Goal: Check status: Check status

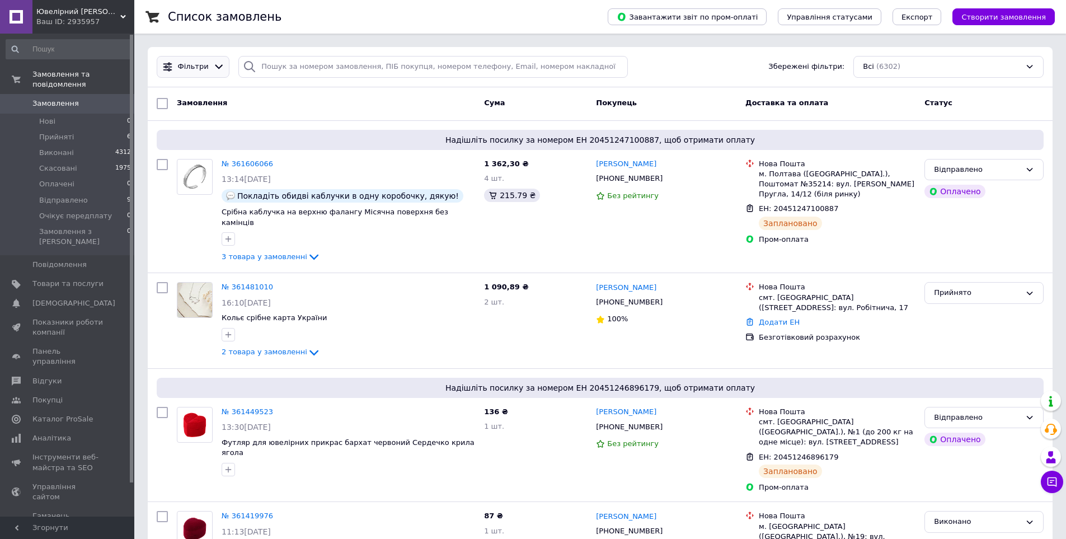
click at [184, 69] on span "Фільтри" at bounding box center [193, 67] width 31 height 11
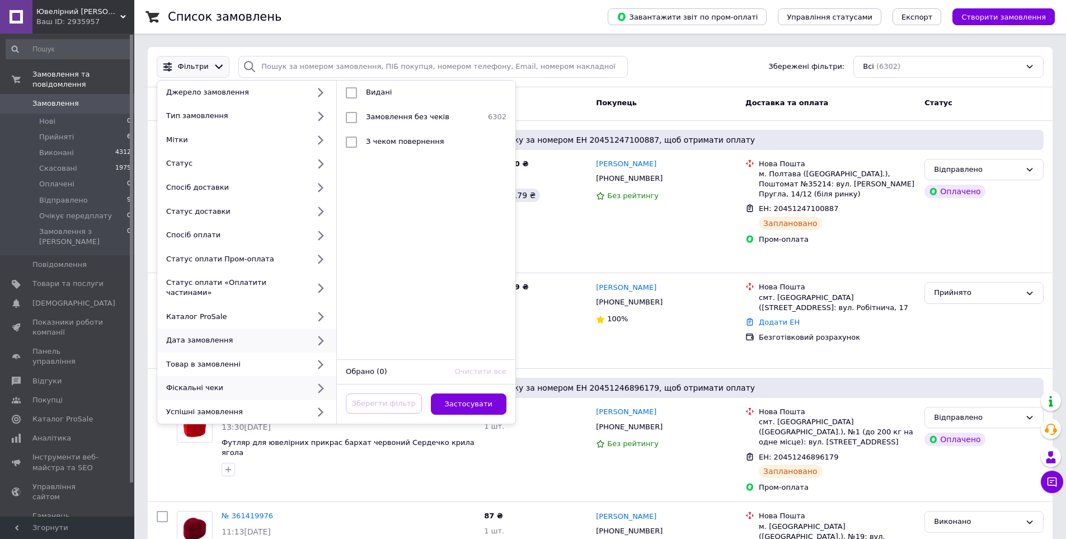
click at [293, 335] on div "Дата замовлення" at bounding box center [235, 340] width 147 height 10
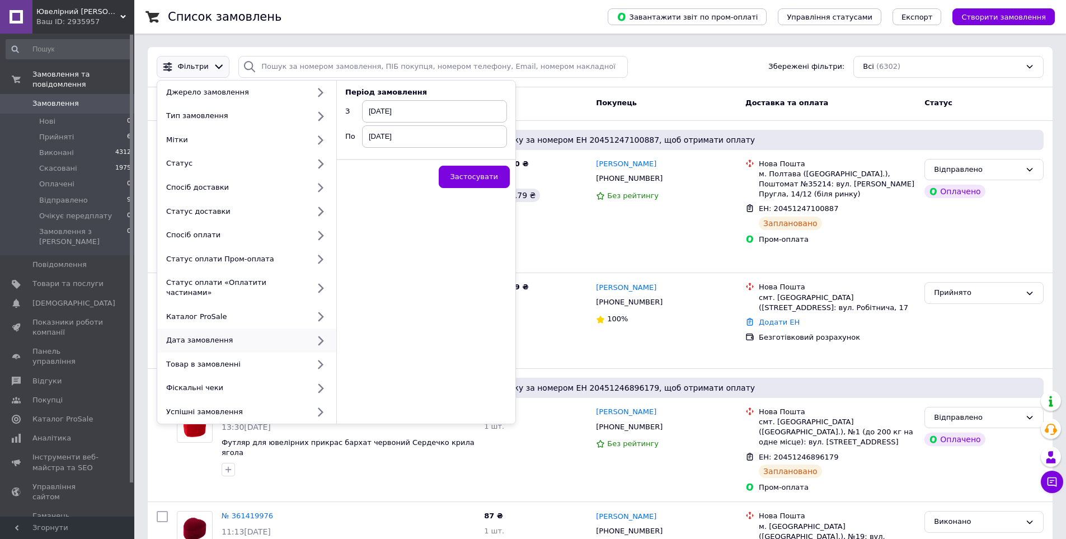
click at [319, 333] on icon at bounding box center [320, 340] width 14 height 14
click at [419, 115] on span "[DATE]" at bounding box center [434, 111] width 145 height 22
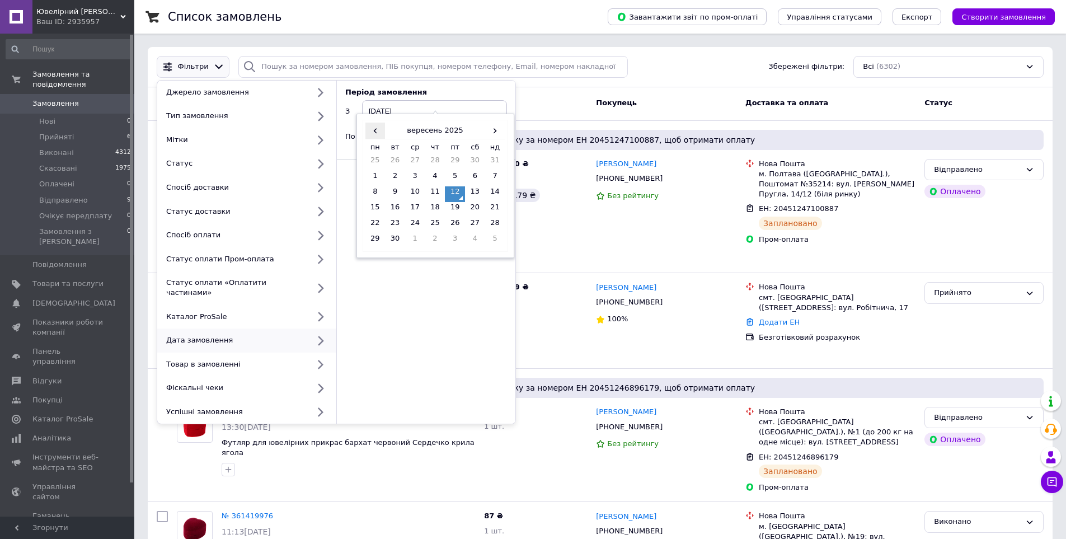
click at [373, 134] on span "‹" at bounding box center [375, 131] width 20 height 16
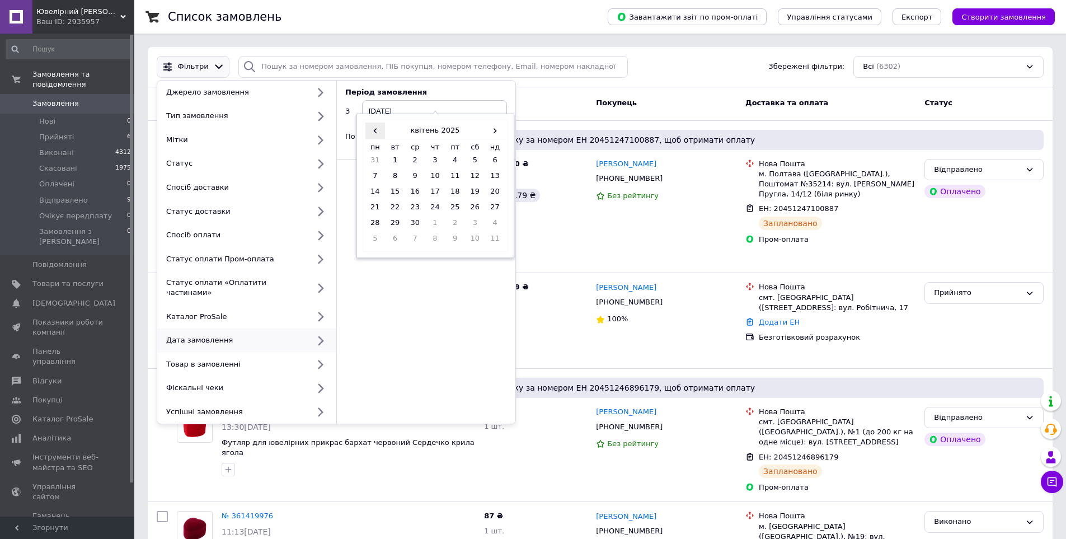
click at [373, 134] on span "‹" at bounding box center [375, 131] width 20 height 16
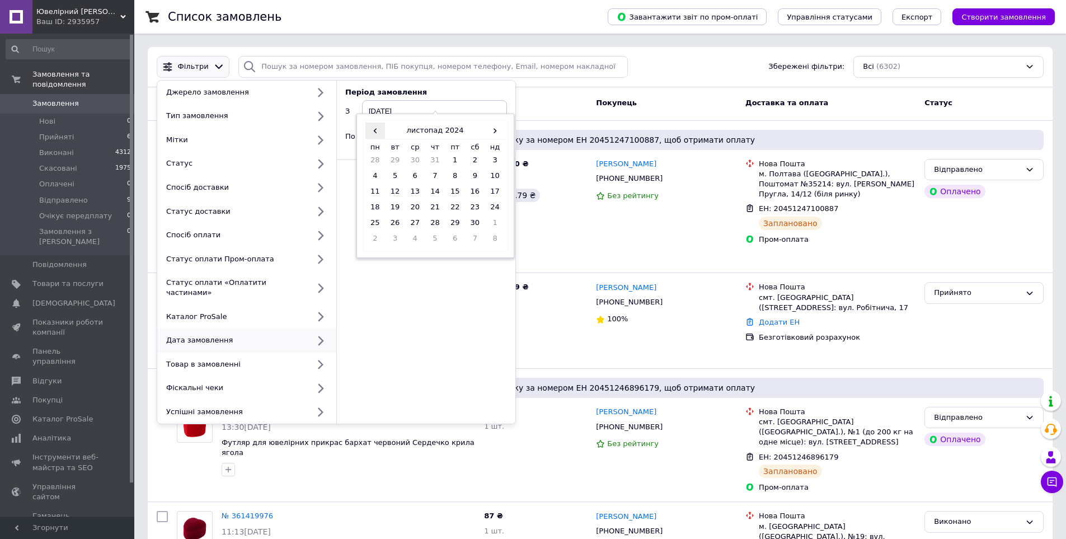
click at [373, 134] on span "‹" at bounding box center [375, 131] width 20 height 16
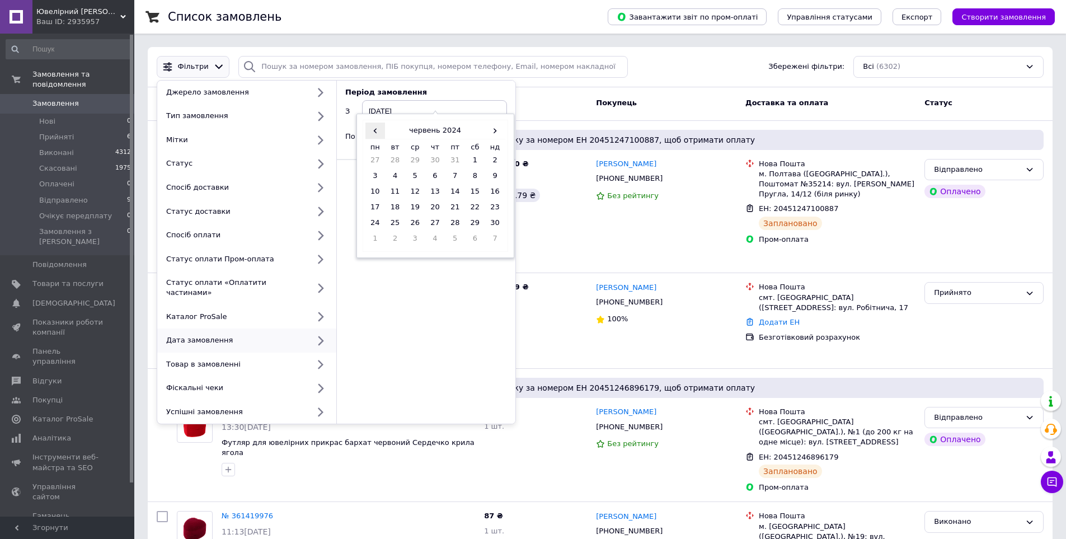
click at [373, 134] on span "‹" at bounding box center [375, 131] width 20 height 16
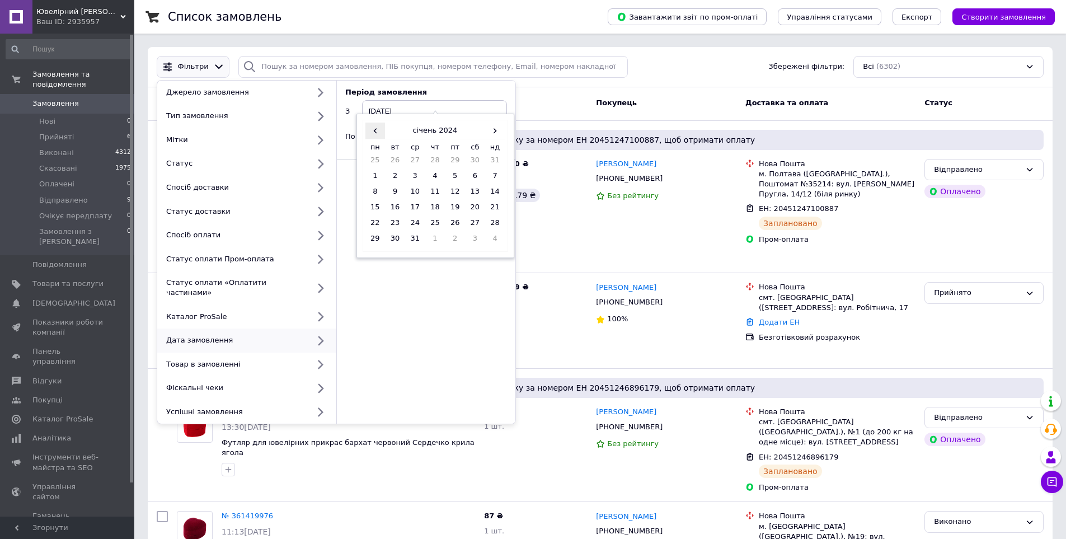
click at [373, 134] on span "‹" at bounding box center [375, 131] width 20 height 16
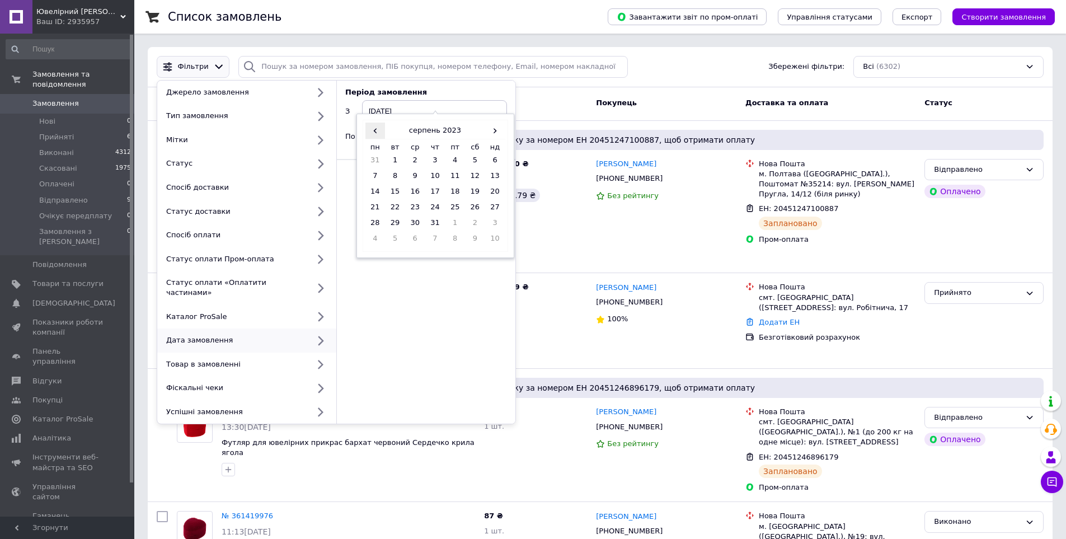
click at [373, 134] on span "‹" at bounding box center [375, 131] width 20 height 16
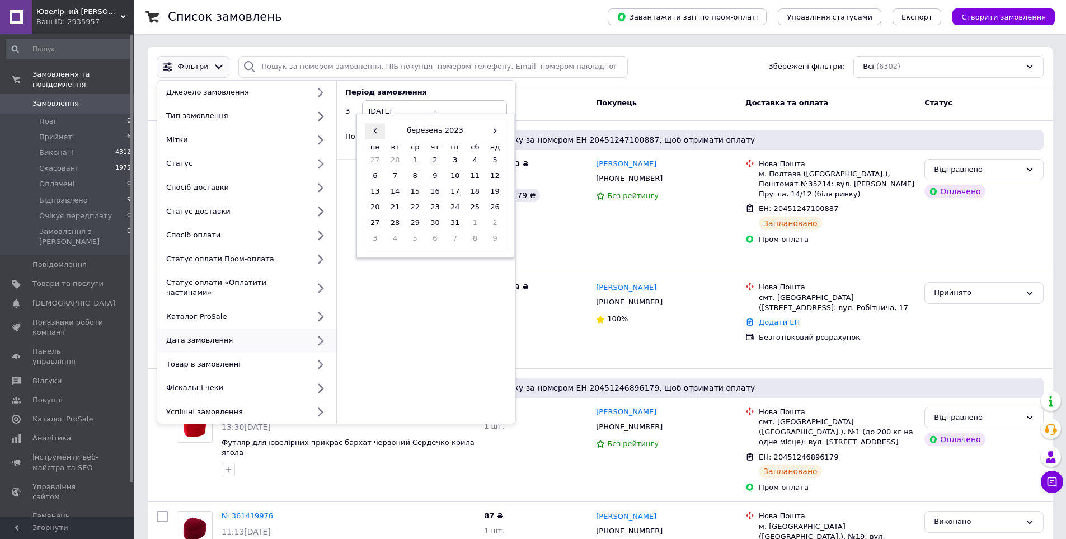
click at [373, 134] on span "‹" at bounding box center [375, 131] width 20 height 16
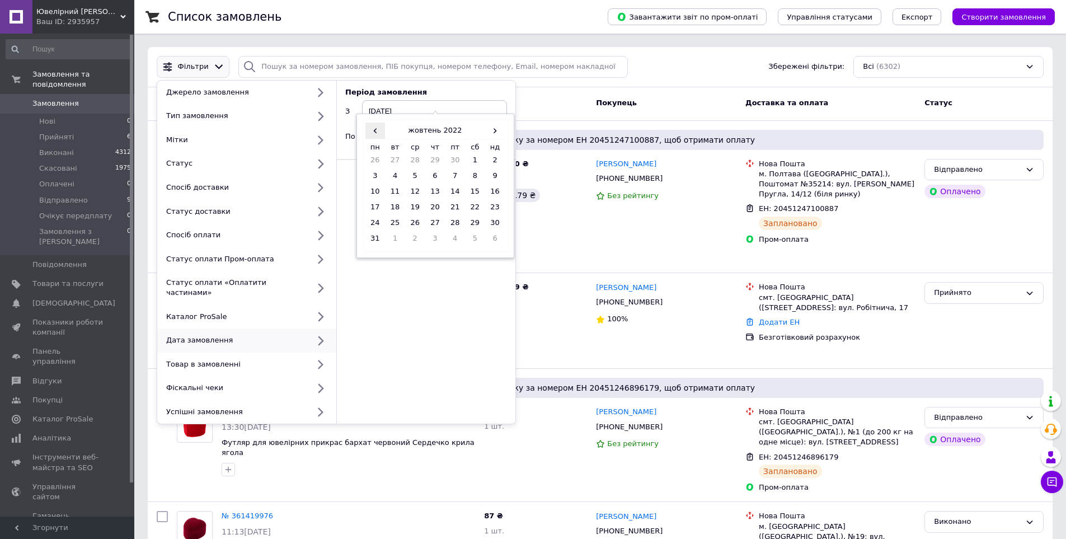
click at [373, 134] on span "‹" at bounding box center [375, 131] width 20 height 16
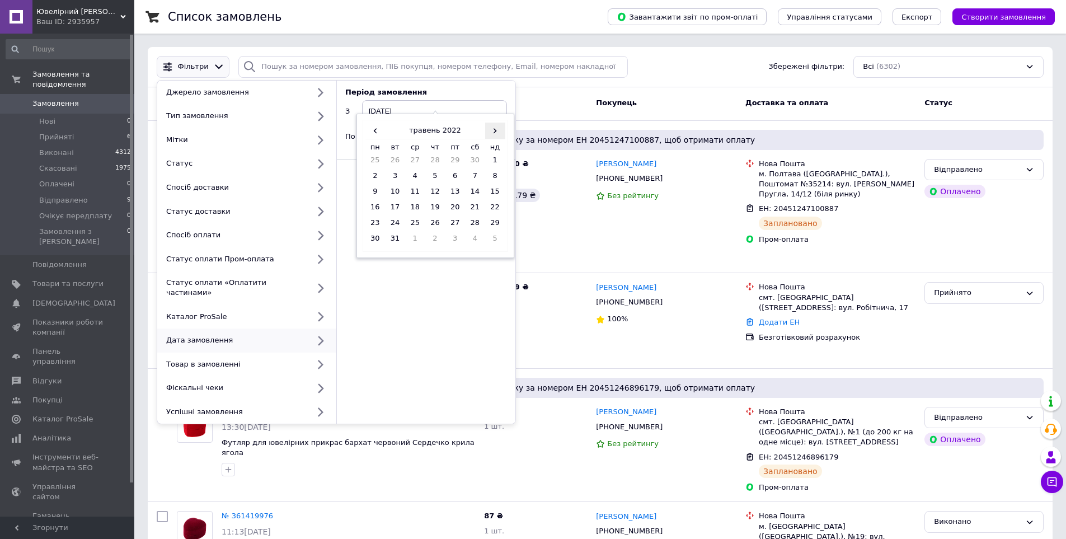
click at [500, 133] on span "›" at bounding box center [495, 131] width 20 height 16
click at [434, 162] on td "1" at bounding box center [435, 163] width 20 height 16
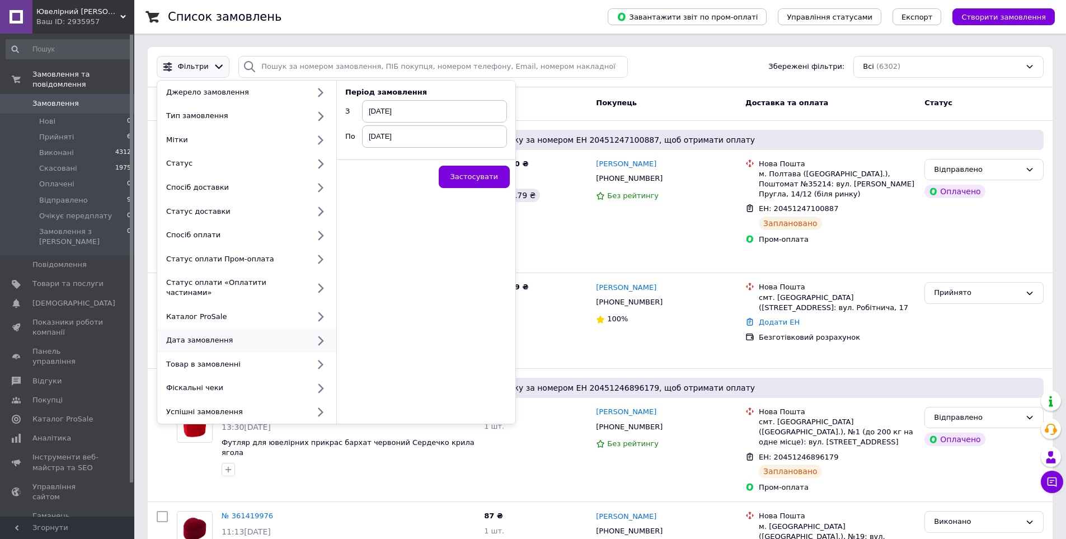
click at [417, 140] on span "[DATE]" at bounding box center [434, 136] width 145 height 22
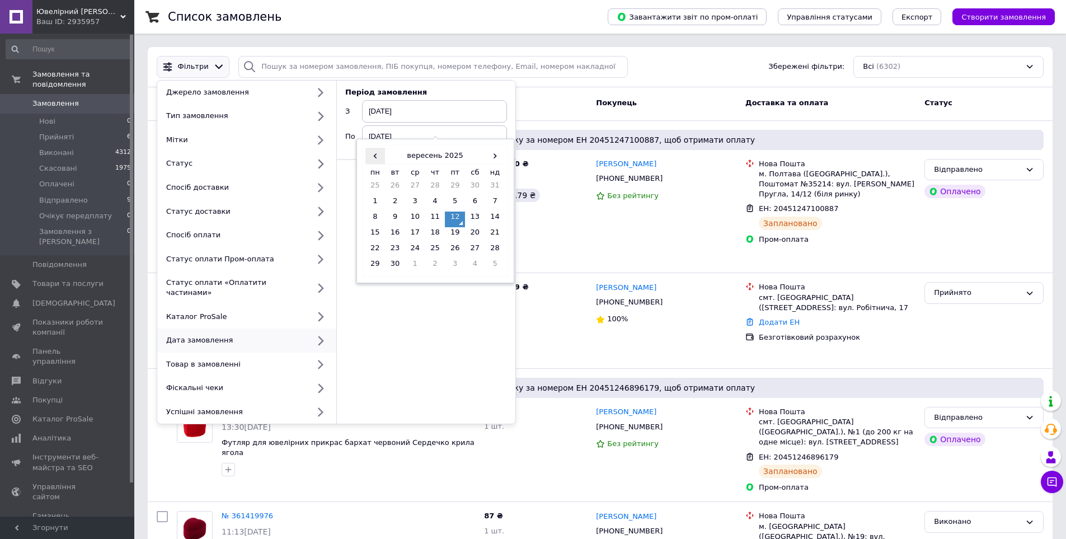
click at [379, 156] on span "‹" at bounding box center [375, 156] width 20 height 16
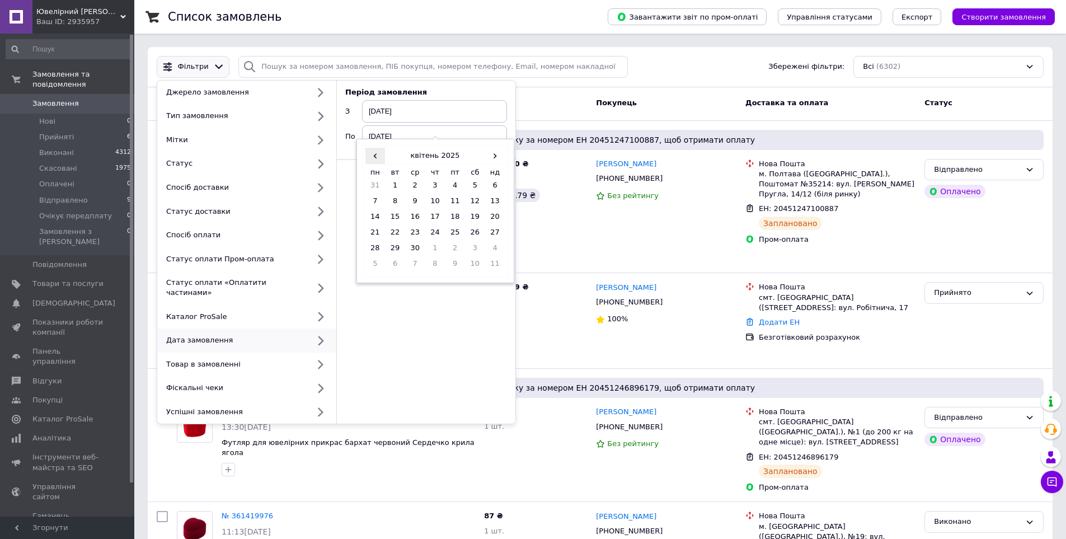
click at [379, 156] on span "‹" at bounding box center [375, 156] width 20 height 16
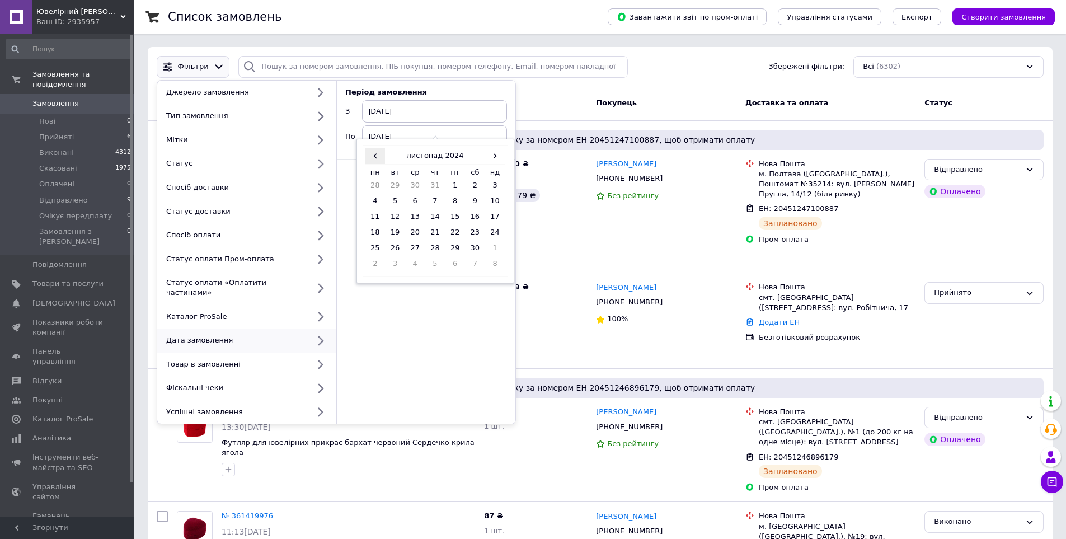
click at [379, 156] on span "‹" at bounding box center [375, 156] width 20 height 16
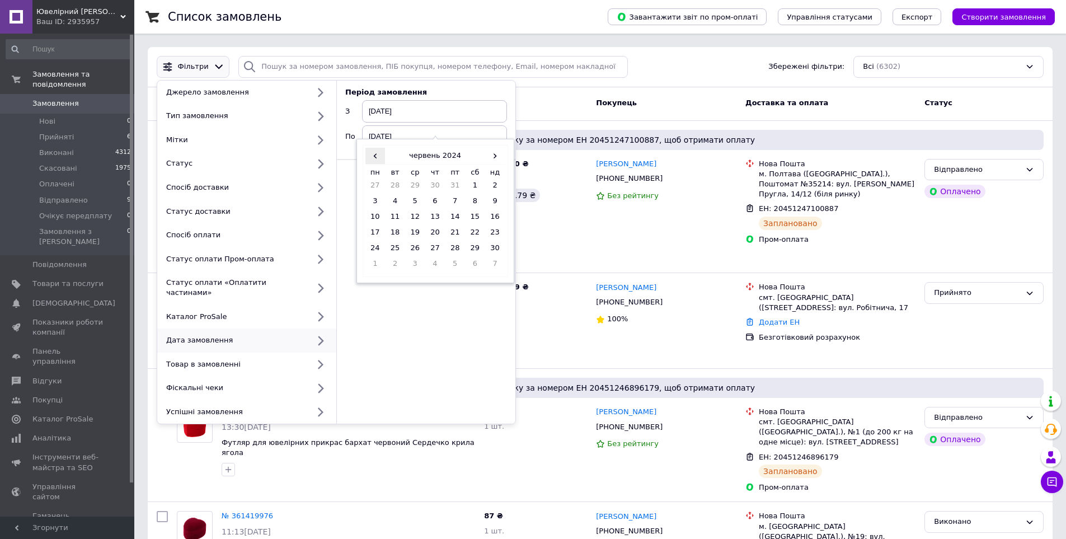
click at [379, 156] on span "‹" at bounding box center [375, 156] width 20 height 16
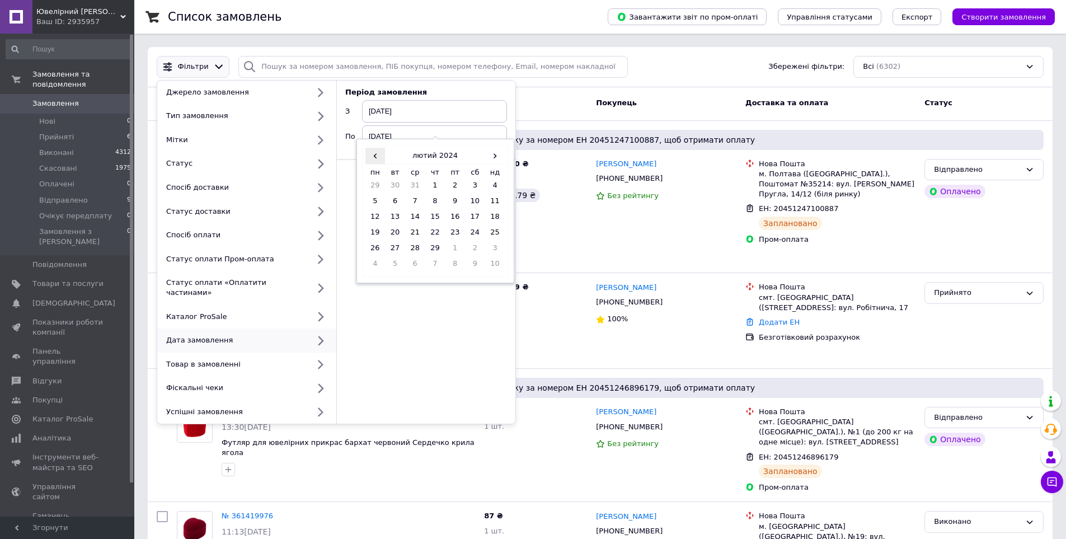
click at [379, 156] on span "‹" at bounding box center [375, 156] width 20 height 16
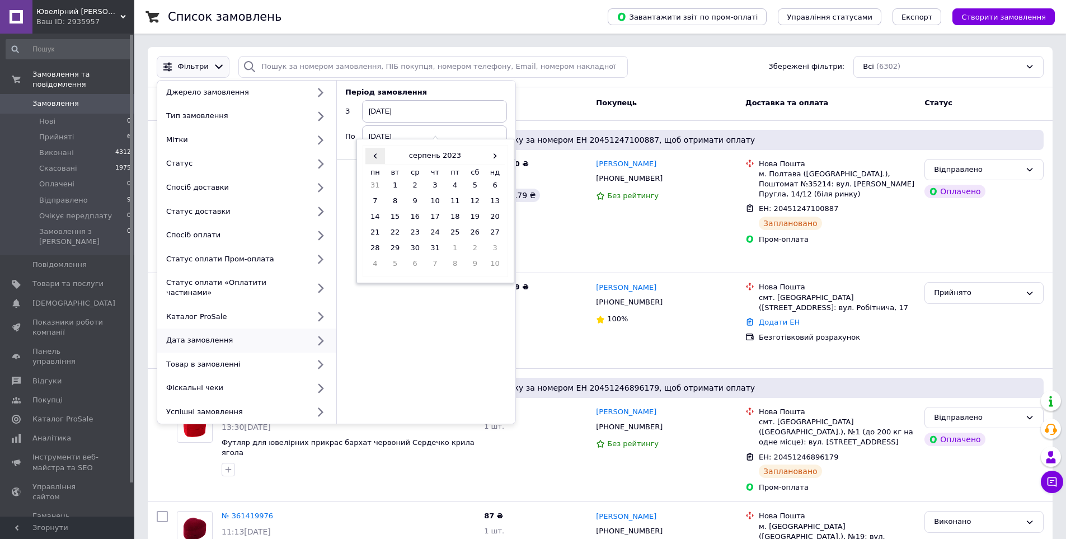
click at [379, 156] on span "‹" at bounding box center [375, 156] width 20 height 16
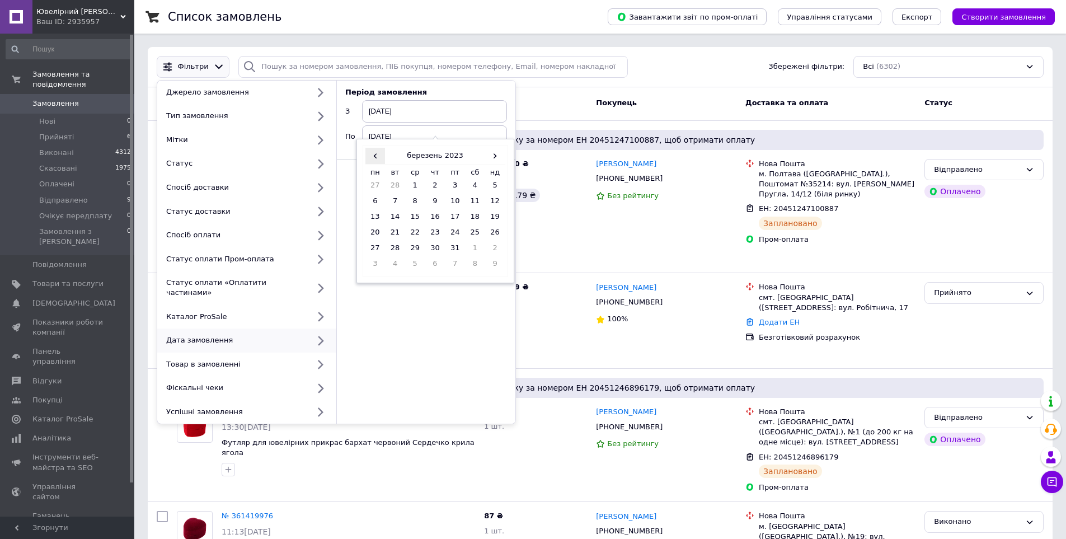
click at [379, 156] on span "‹" at bounding box center [375, 156] width 20 height 16
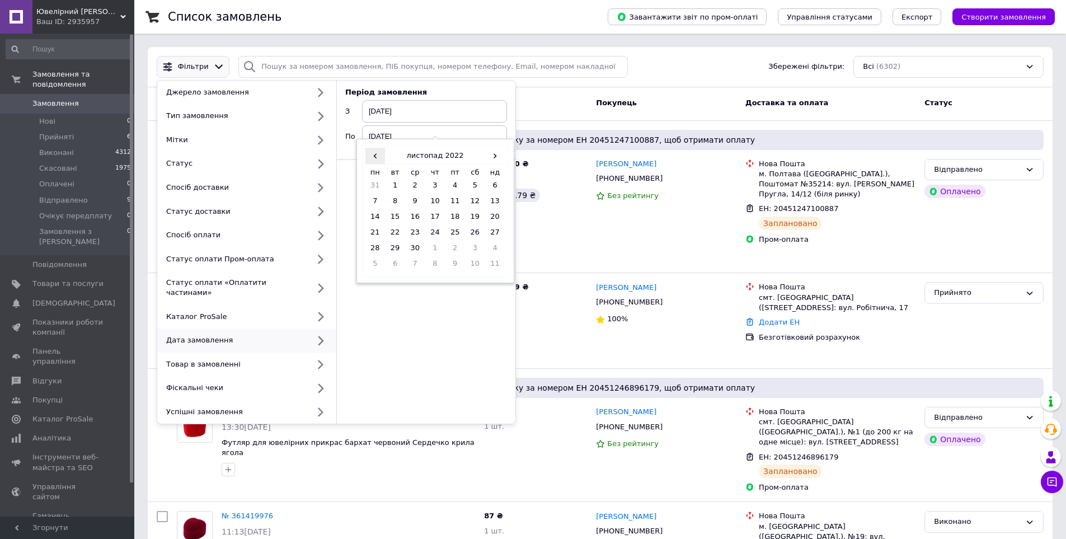
click at [379, 156] on span "‹" at bounding box center [375, 156] width 20 height 16
click at [492, 156] on span "›" at bounding box center [495, 156] width 20 height 16
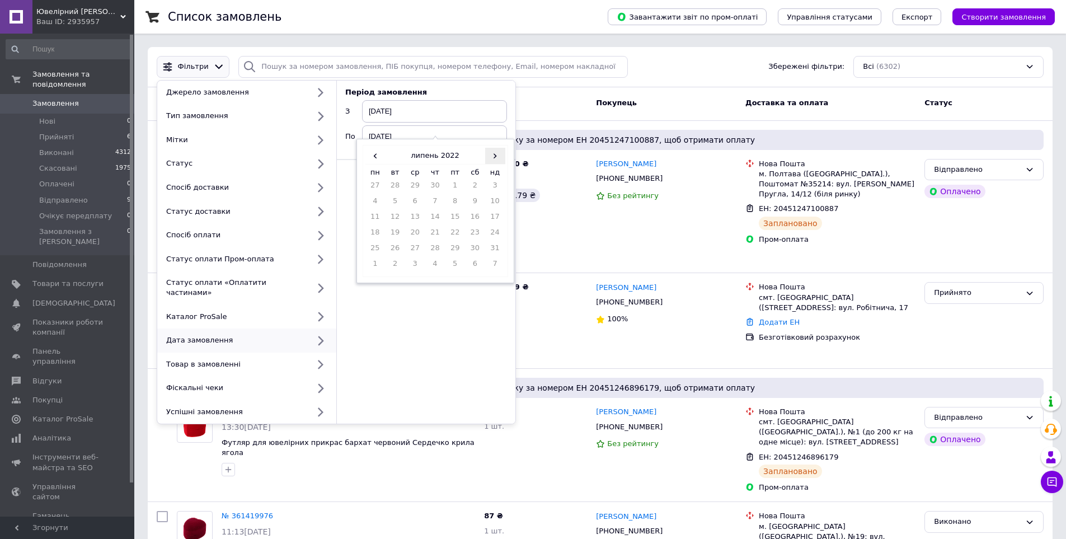
click at [492, 156] on span "›" at bounding box center [495, 156] width 20 height 16
click at [372, 258] on td "31" at bounding box center [375, 266] width 20 height 16
click at [491, 174] on span "Застосувати" at bounding box center [474, 176] width 48 height 8
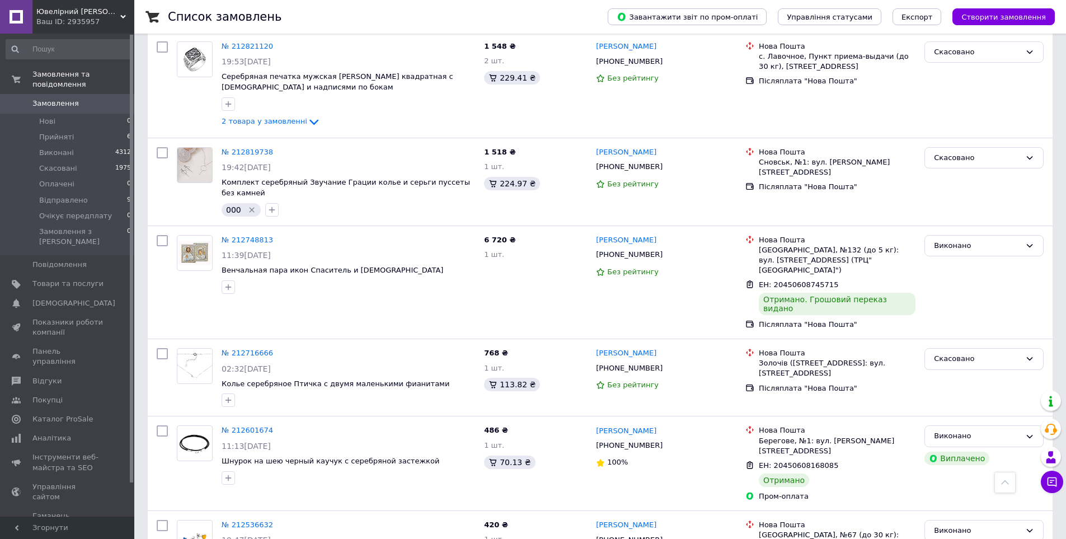
scroll to position [1450, 0]
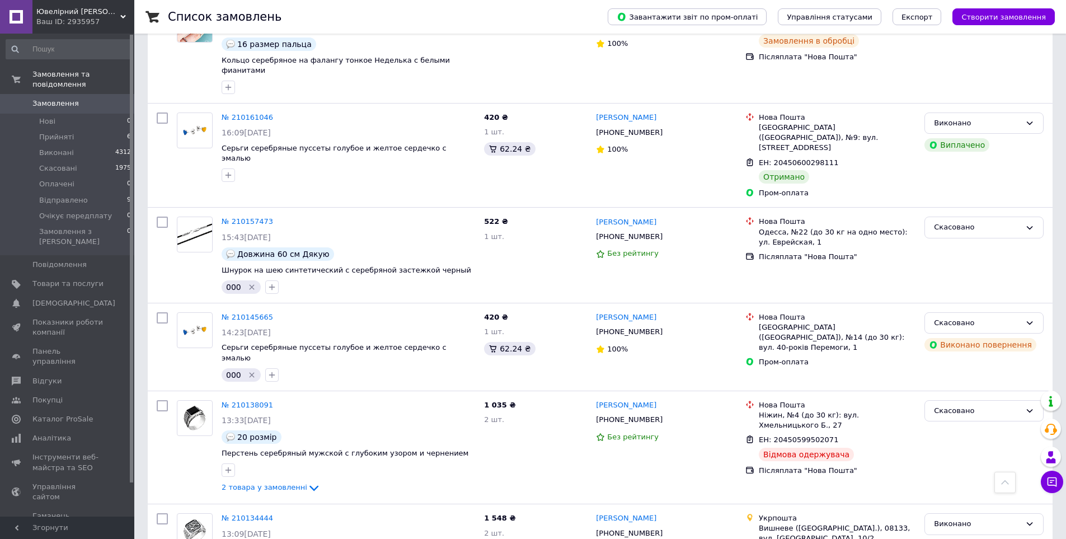
scroll to position [8982, 0]
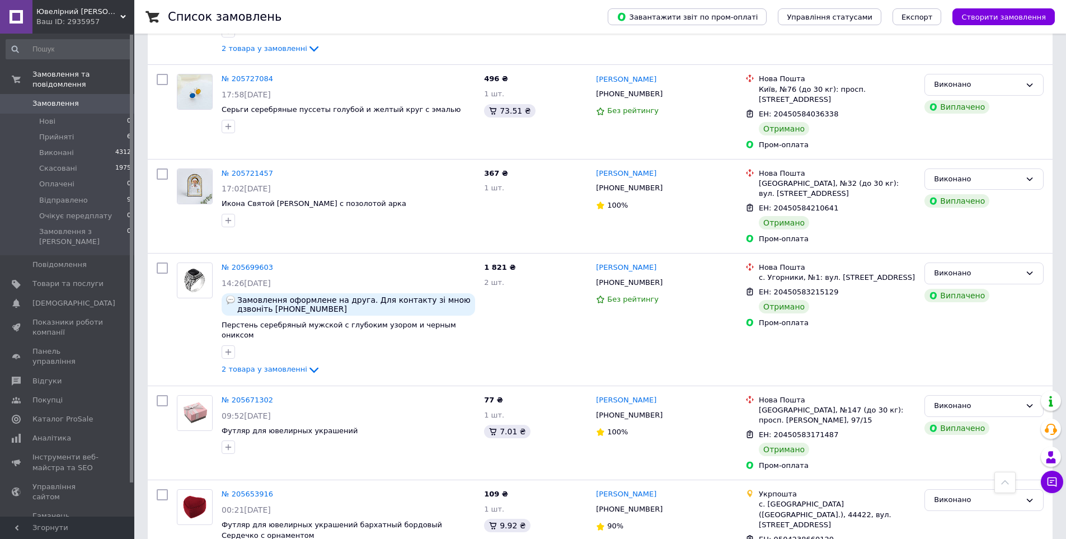
scroll to position [4789, 0]
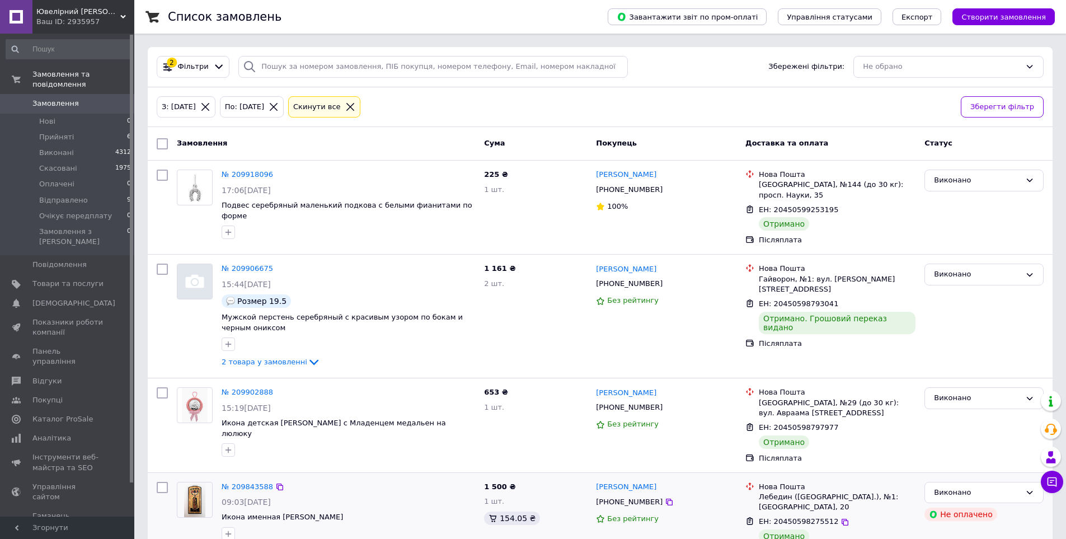
click at [192, 515] on div at bounding box center [194, 511] width 45 height 68
